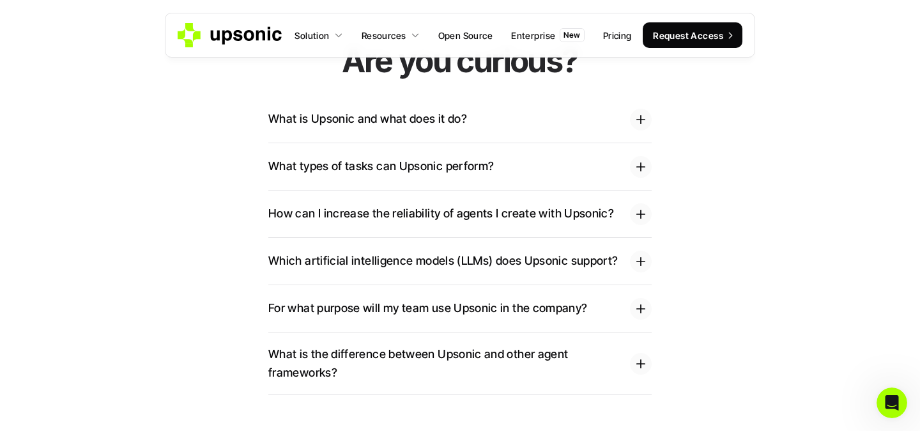
scroll to position [2019, 0]
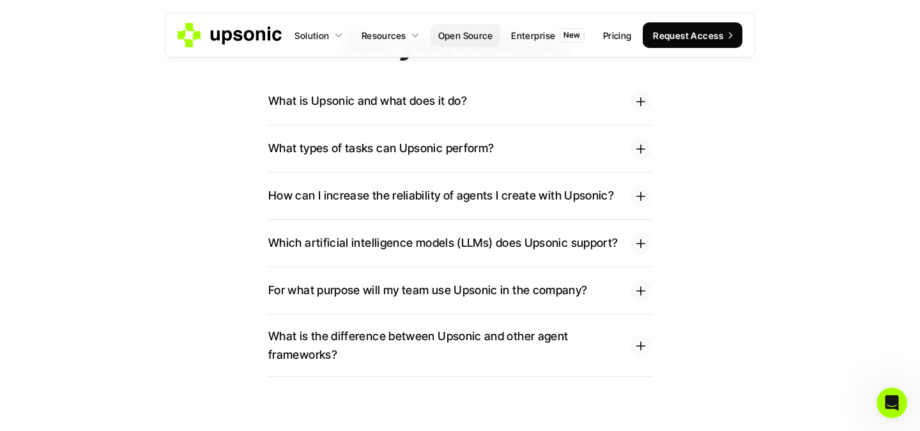
click at [475, 33] on p "Open Source" at bounding box center [465, 35] width 55 height 13
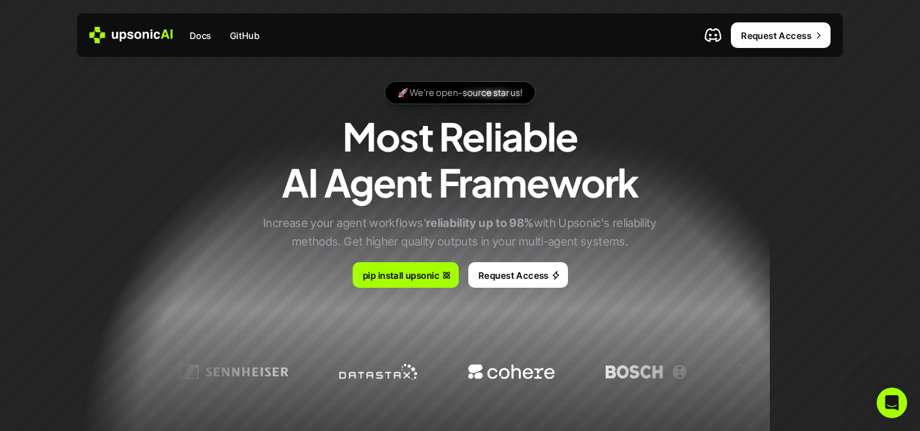
click at [119, 35] on use at bounding box center [130, 35] width 83 height 17
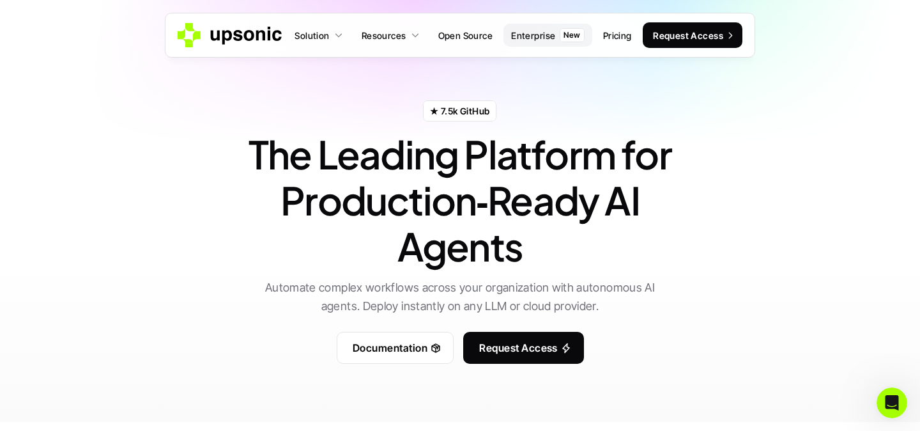
click at [528, 35] on p "Enterprise" at bounding box center [533, 35] width 44 height 13
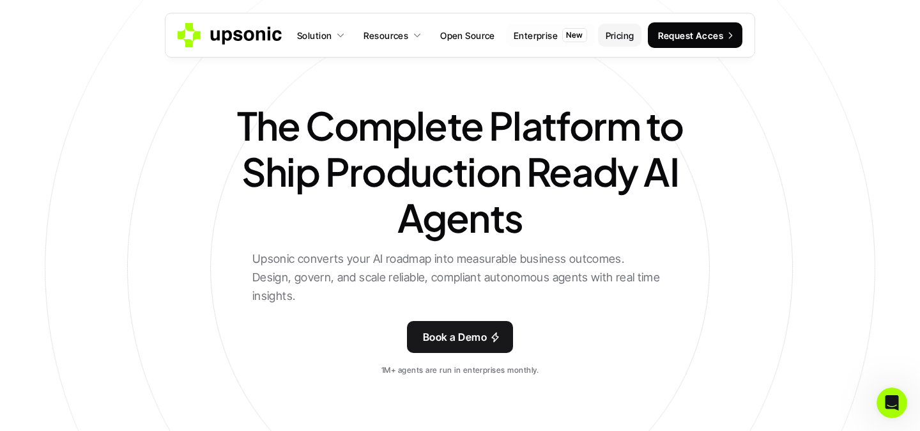
click at [615, 36] on p "Pricing" at bounding box center [620, 35] width 29 height 13
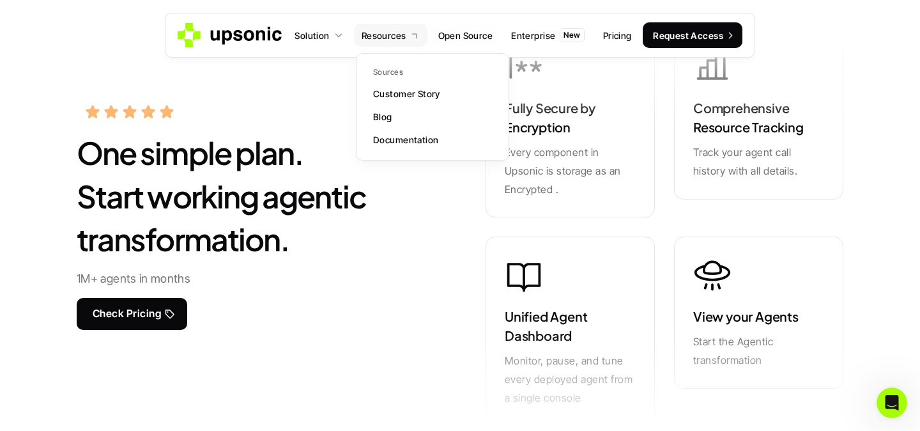
click at [392, 32] on p "Resources" at bounding box center [384, 35] width 45 height 13
click at [392, 134] on p "Documentation" at bounding box center [405, 139] width 65 height 13
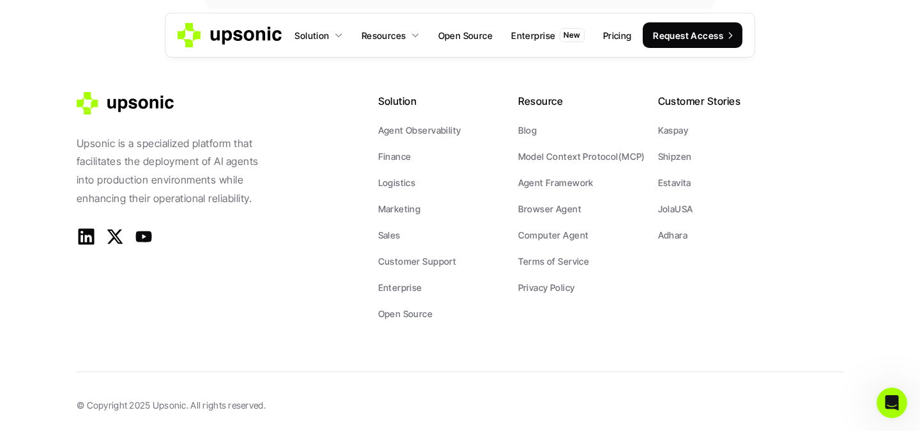
scroll to position [1812, 0]
